Goal: Find specific page/section: Find specific page/section

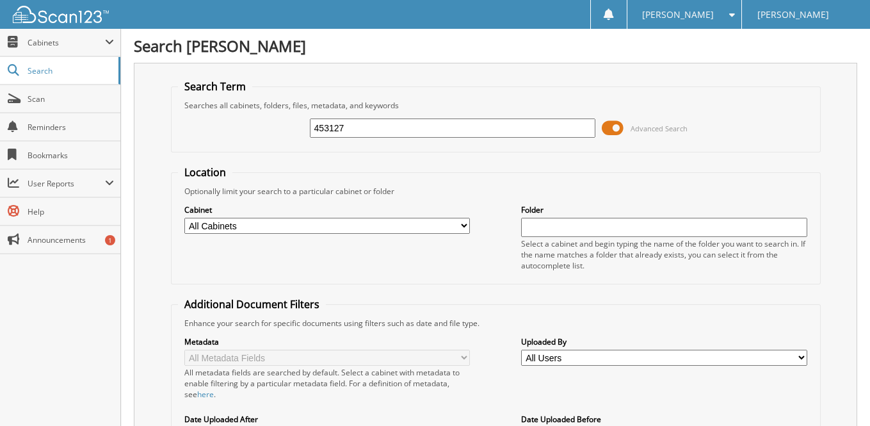
type input "453127"
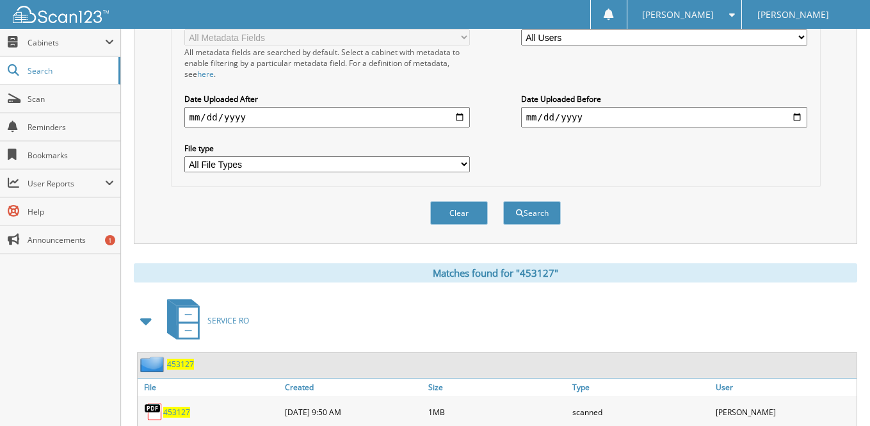
scroll to position [383, 0]
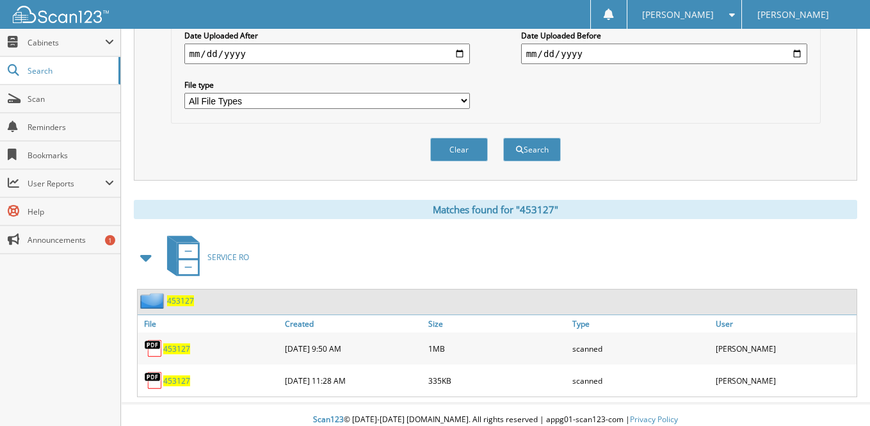
click at [176, 343] on span "453127" at bounding box center [176, 348] width 27 height 11
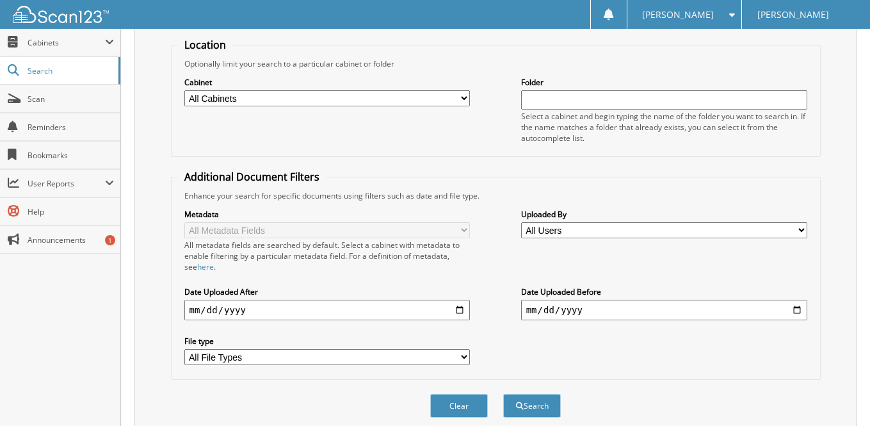
scroll to position [0, 0]
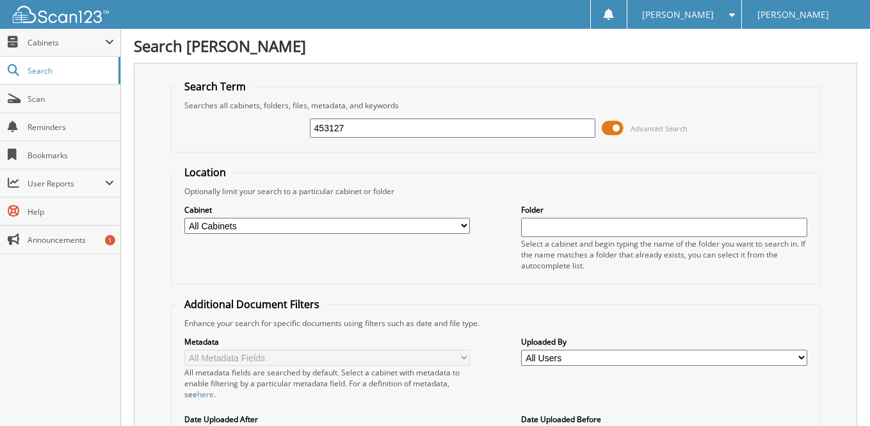
drag, startPoint x: 355, startPoint y: 126, endPoint x: 288, endPoint y: 129, distance: 66.6
click at [288, 129] on div "453127 Advanced Search" at bounding box center [495, 128] width 635 height 35
type input "434201"
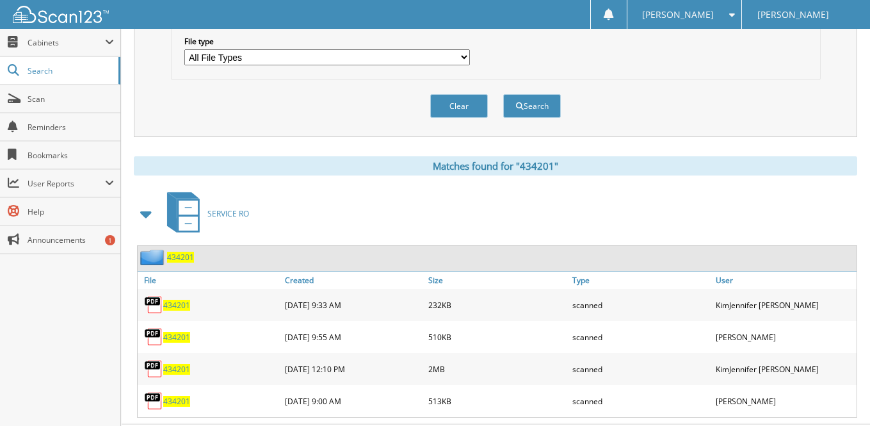
scroll to position [447, 0]
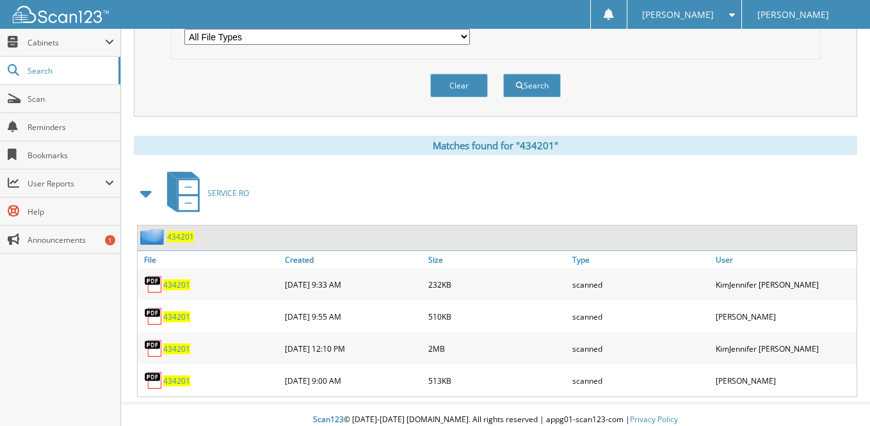
click at [180, 343] on span "434201" at bounding box center [176, 348] width 27 height 11
